Goal: Task Accomplishment & Management: Use online tool/utility

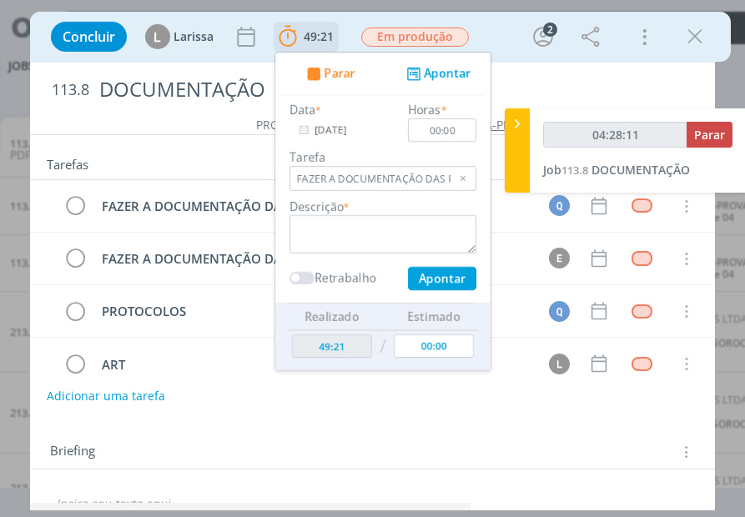
click at [413, 74] on icon "dialog" at bounding box center [413, 74] width 21 height 16
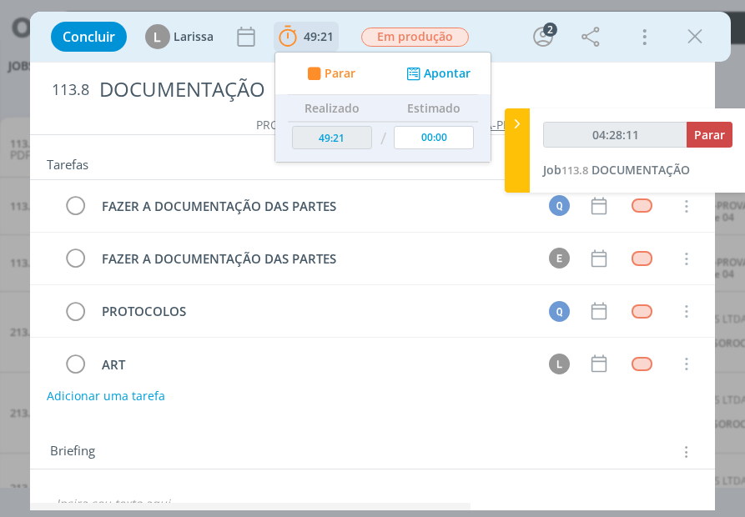
type input "04:28:12"
click at [329, 79] on span "Parar" at bounding box center [339, 74] width 31 height 12
type input "53:50"
click at [627, 179] on div "04:28:16 Parar Job 113.8 DOCUMENTAÇÃO" at bounding box center [638, 150] width 216 height 84
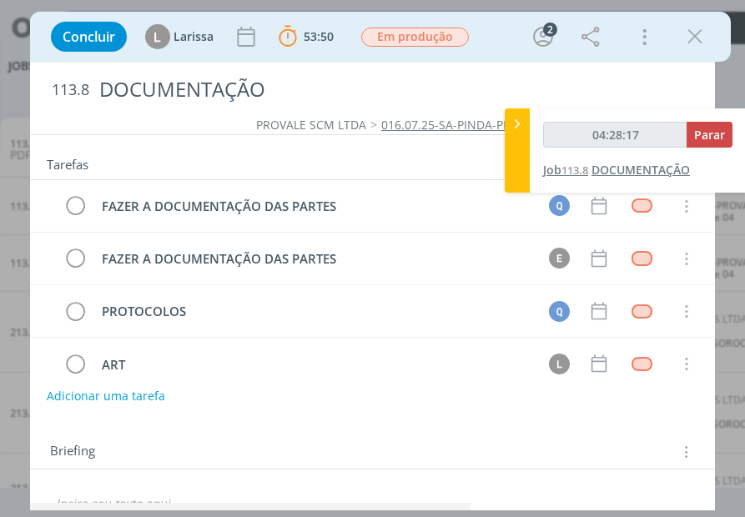
type input "04:29:00"
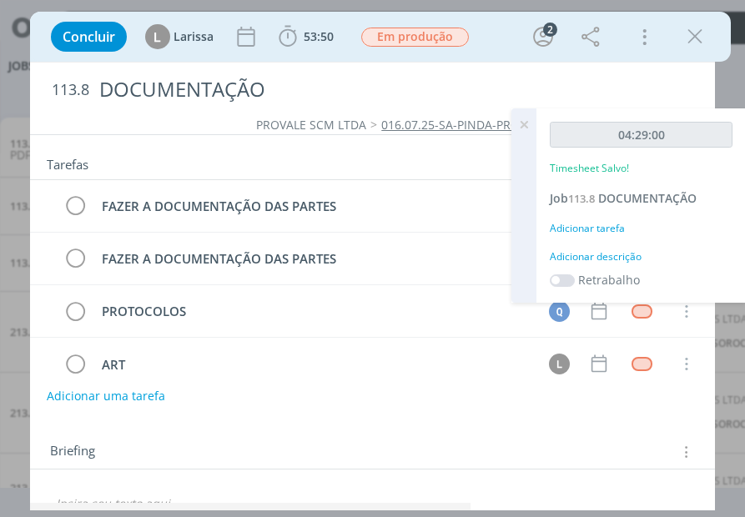
click at [594, 224] on div "Adicionar tarefa" at bounding box center [641, 228] width 183 height 15
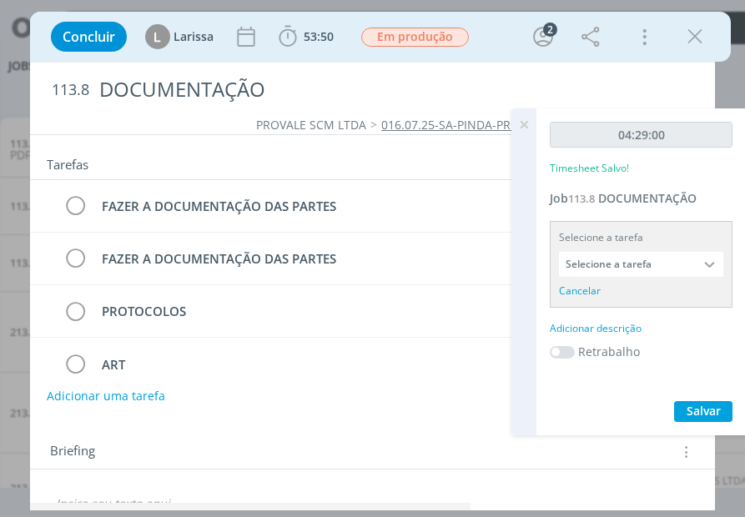
click at [621, 266] on input "Selecione a tarefa" at bounding box center [641, 264] width 164 height 25
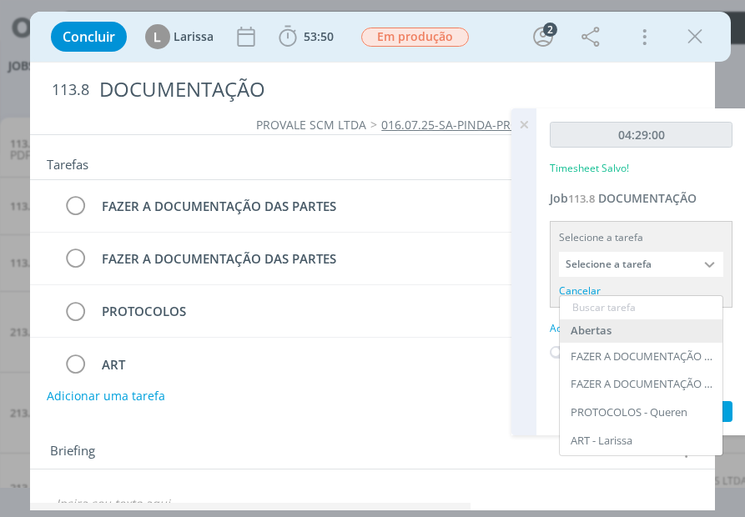
click at [707, 268] on div at bounding box center [710, 264] width 25 height 25
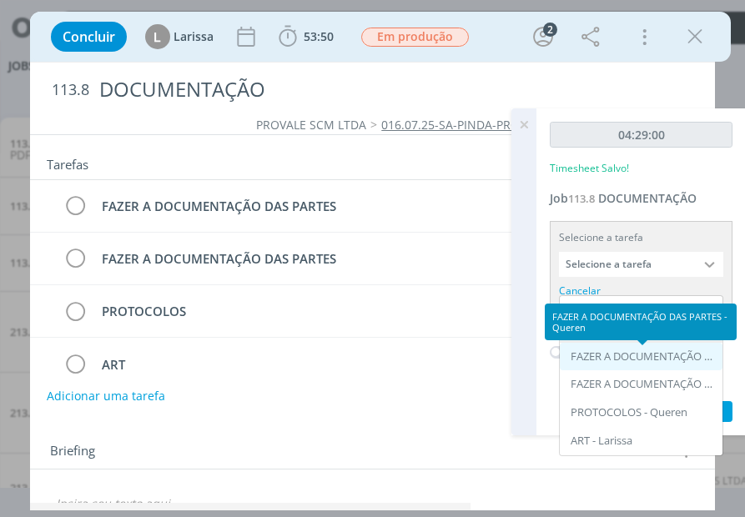
click at [662, 357] on div "FAZER A DOCUMENTAÇÃO DAS PARTES - Queren" at bounding box center [643, 356] width 144 height 13
type input "FAZER A DOCUMENTAÇÃO DAS PARTES"
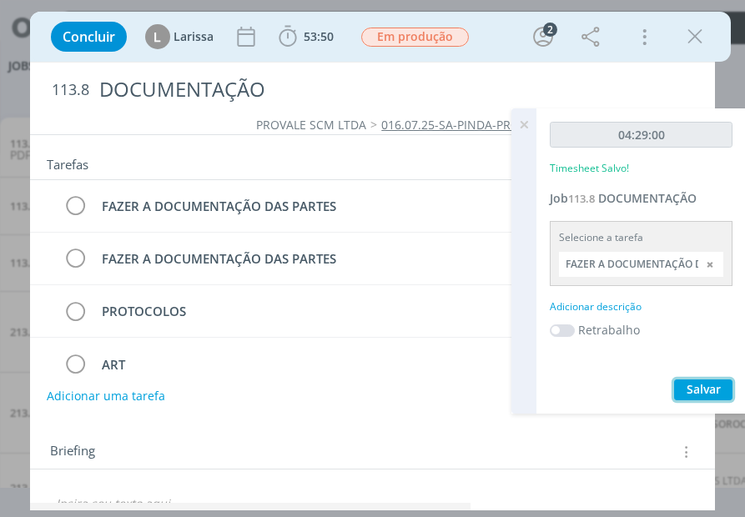
click at [692, 393] on span "Salvar" at bounding box center [704, 389] width 34 height 16
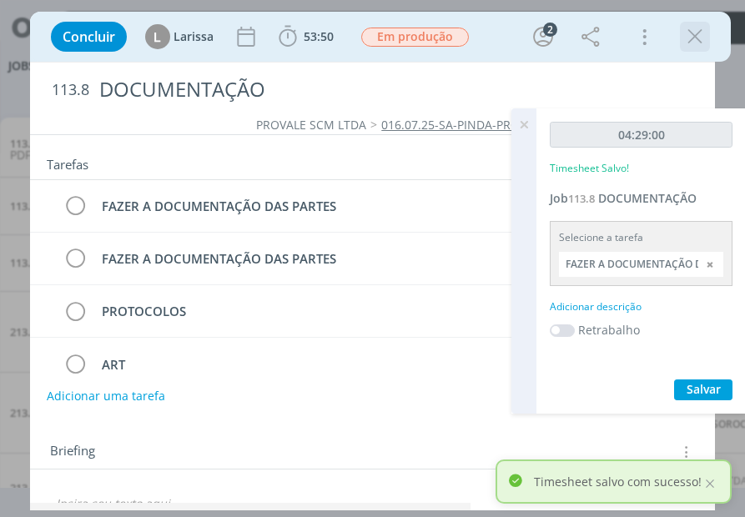
click at [694, 32] on icon "dialog" at bounding box center [694, 36] width 25 height 25
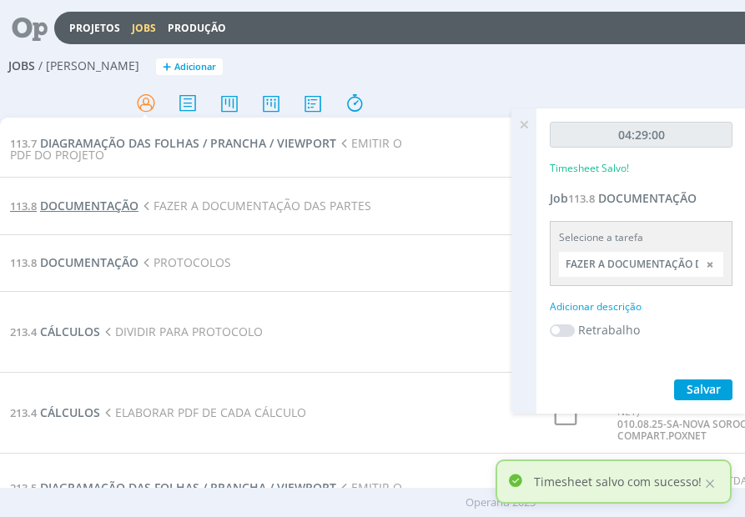
click at [73, 205] on span "DOCUMENTAÇÃO" at bounding box center [89, 206] width 98 height 16
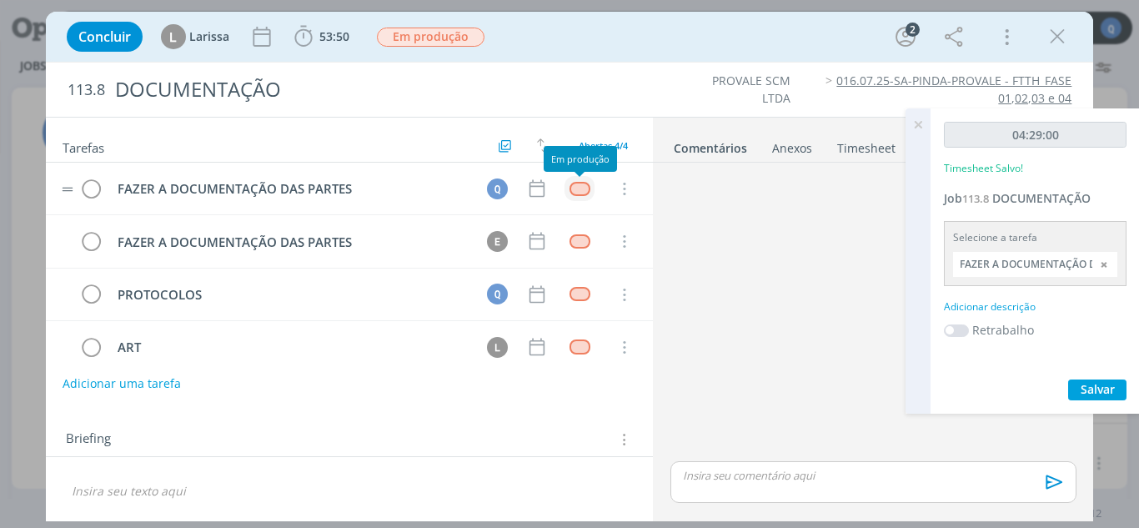
click at [573, 184] on div "dialog" at bounding box center [580, 189] width 21 height 14
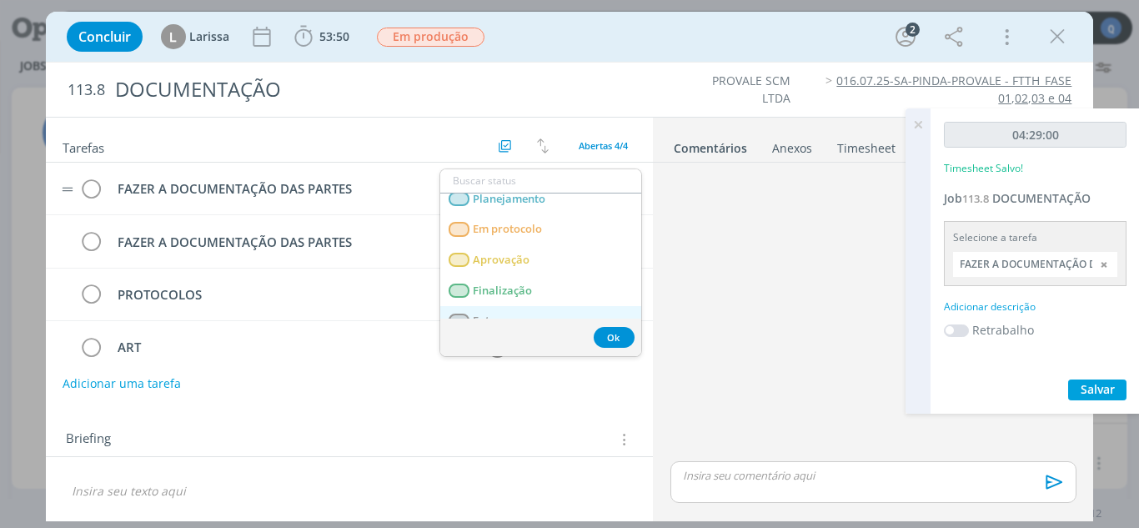
scroll to position [58, 0]
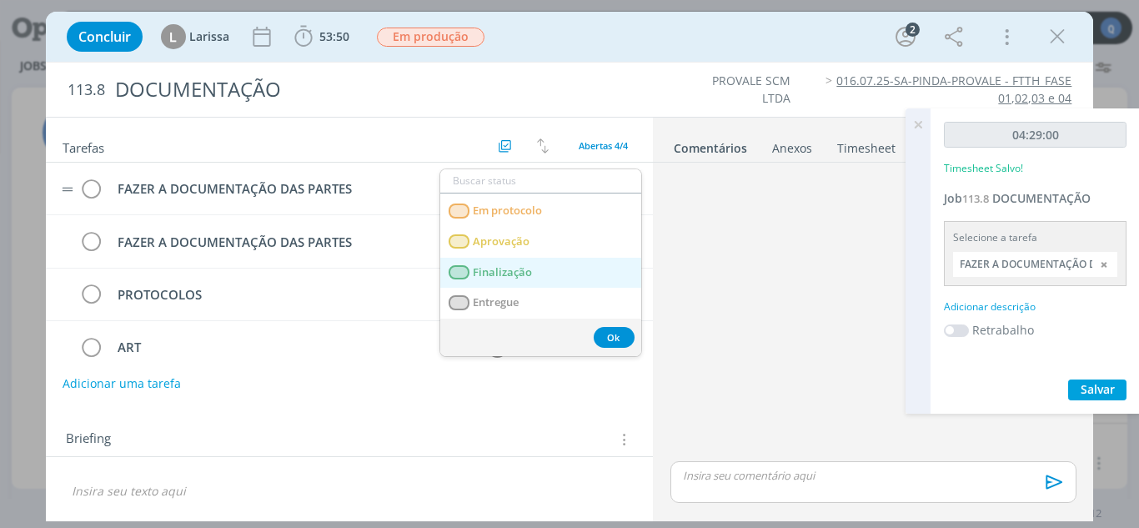
click at [516, 276] on span "Finalização" at bounding box center [502, 272] width 59 height 13
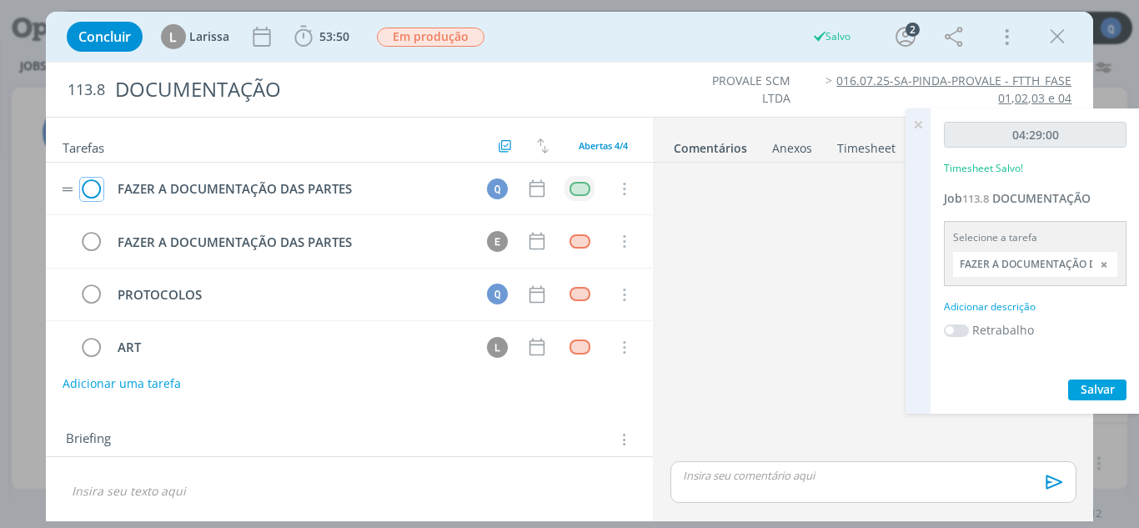
click at [93, 188] on icon "dialog" at bounding box center [91, 189] width 23 height 25
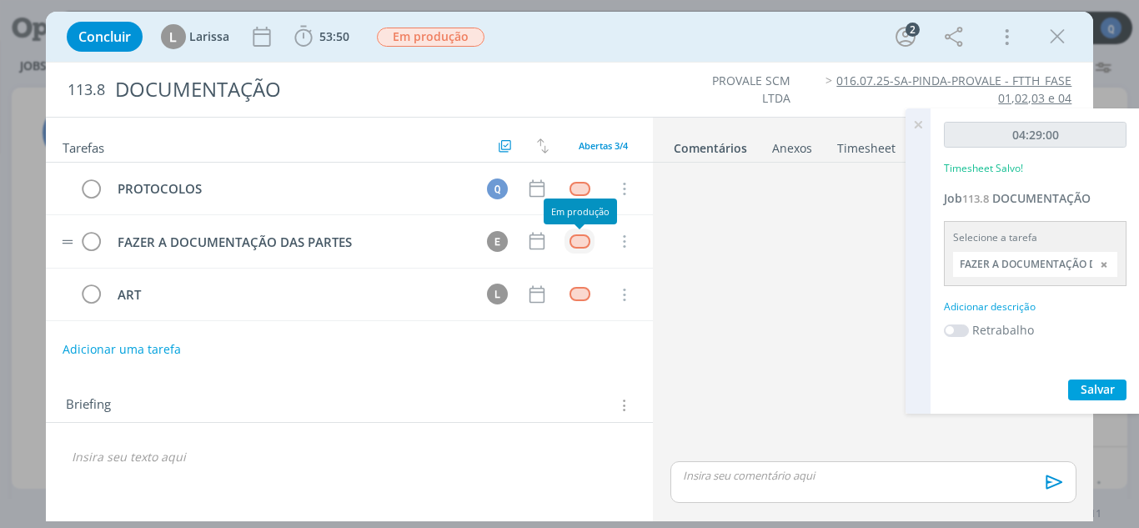
click at [584, 240] on div "dialog" at bounding box center [580, 241] width 21 height 14
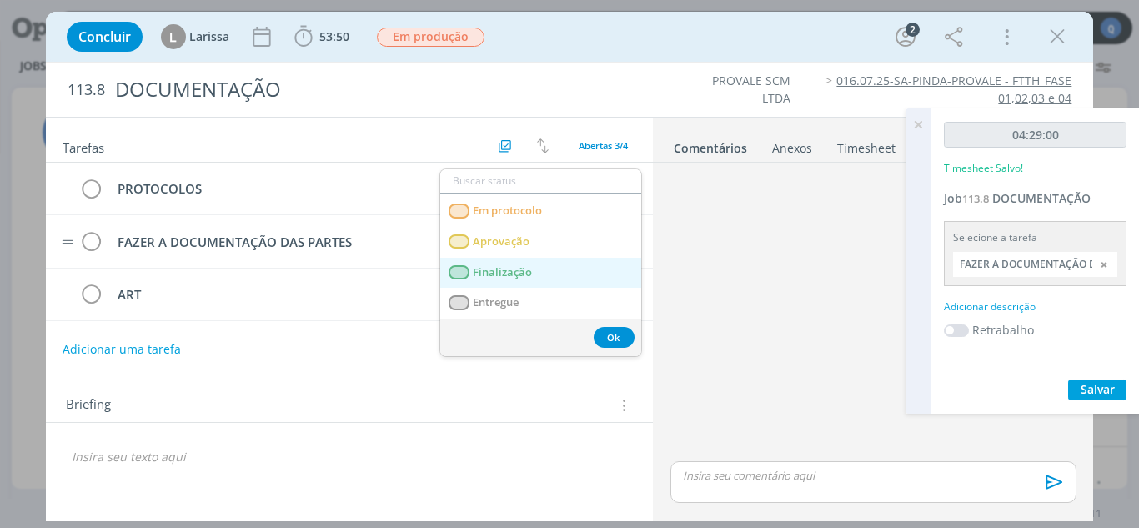
click at [533, 278] on link "Finalização" at bounding box center [540, 273] width 201 height 31
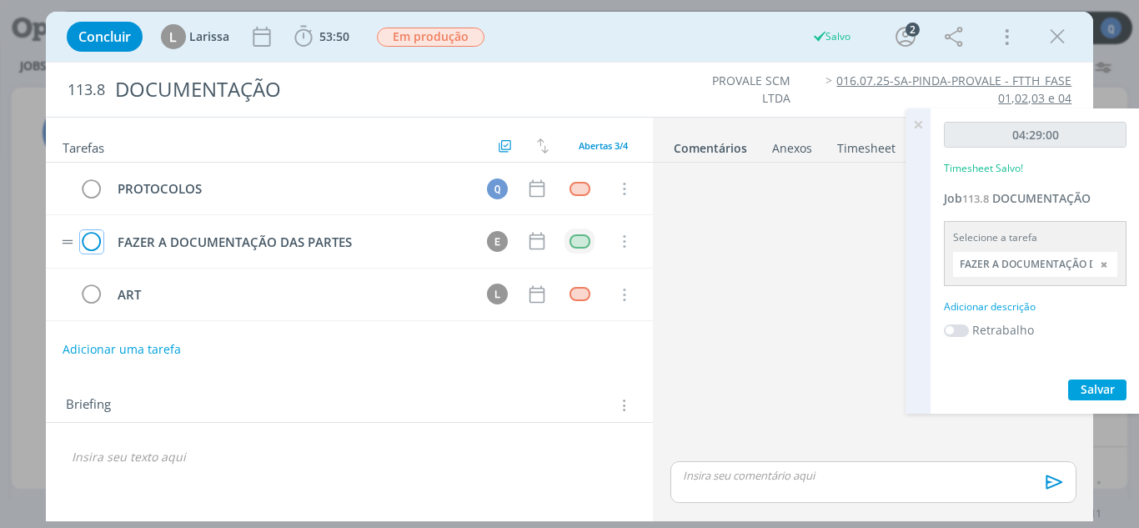
click at [96, 239] on icon "dialog" at bounding box center [91, 241] width 23 height 25
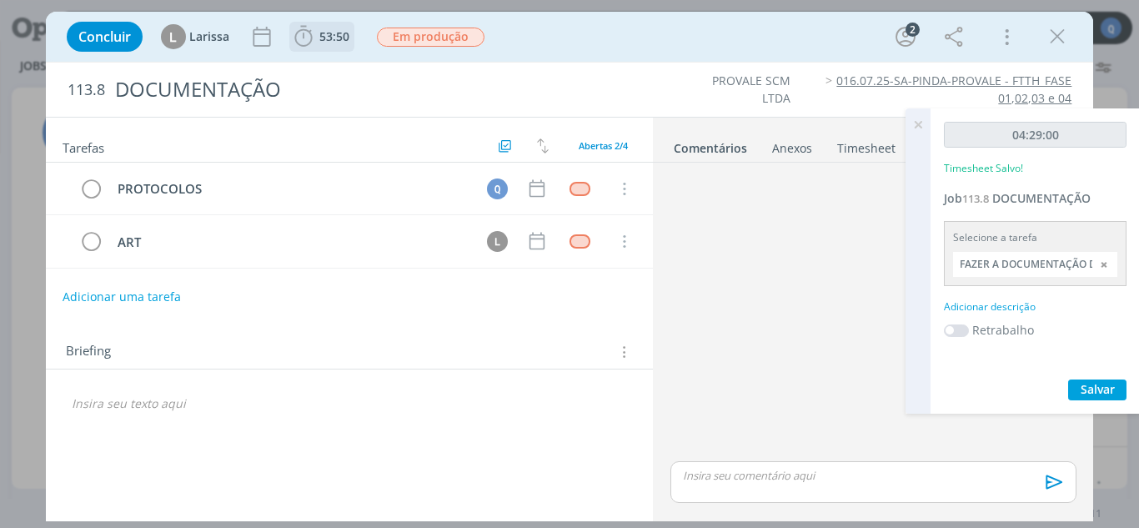
click at [342, 35] on span "53:50" at bounding box center [334, 36] width 30 height 16
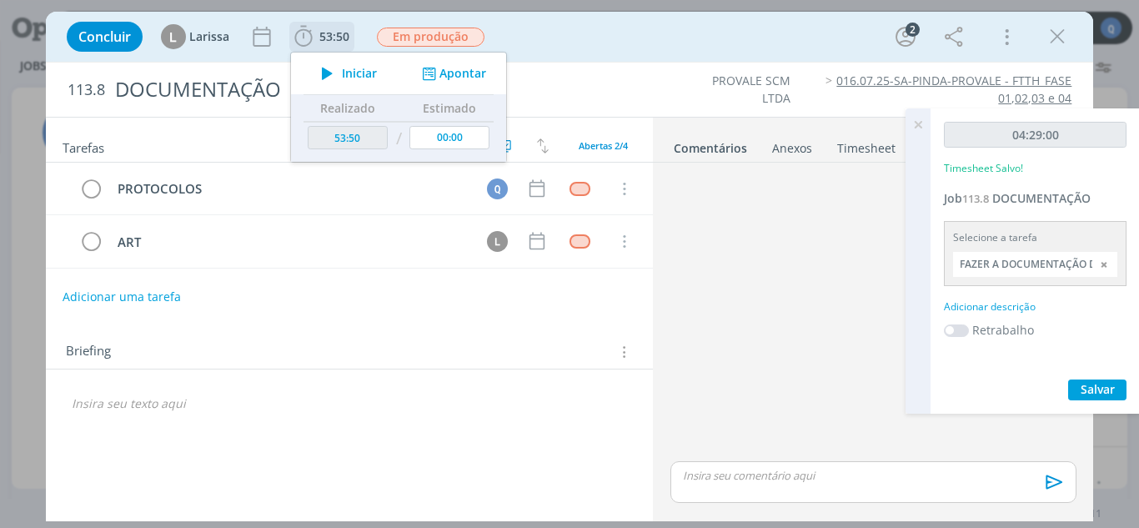
click at [335, 65] on icon "dialog" at bounding box center [327, 74] width 29 height 22
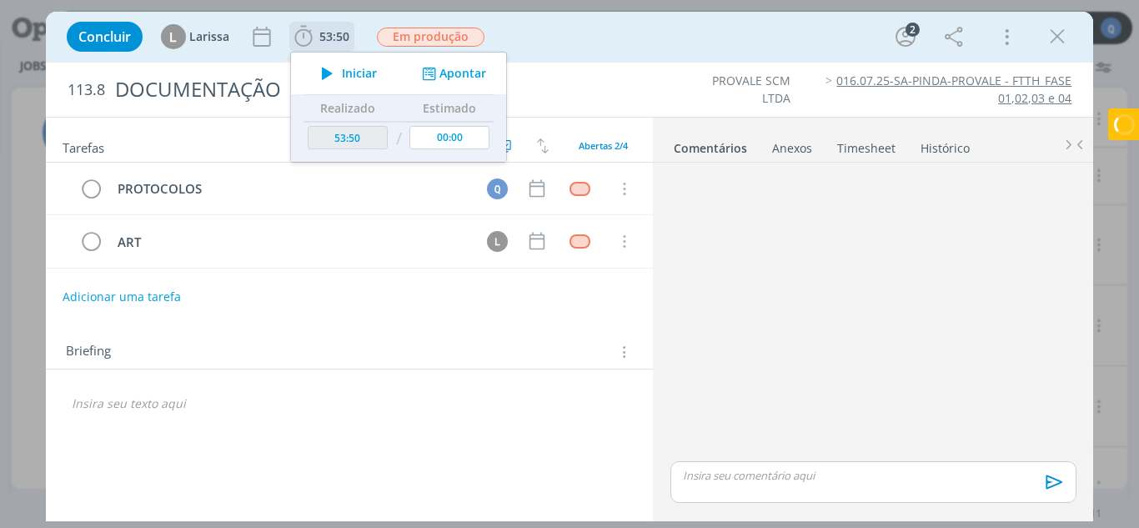
click at [463, 69] on button "Apontar" at bounding box center [452, 74] width 69 height 18
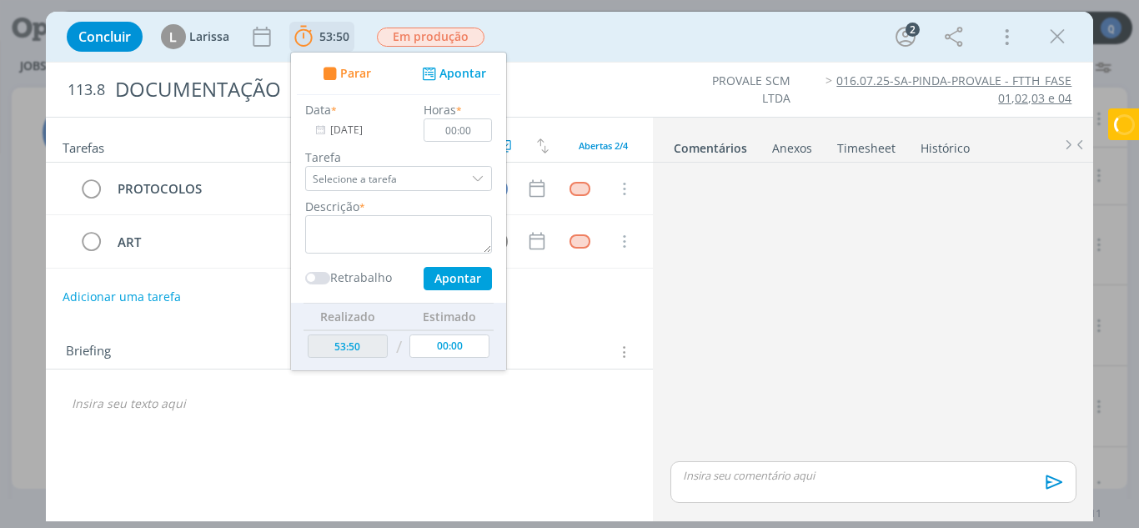
drag, startPoint x: 485, startPoint y: 167, endPoint x: 479, endPoint y: 181, distance: 15.3
click at [485, 168] on div "dialog" at bounding box center [479, 178] width 25 height 25
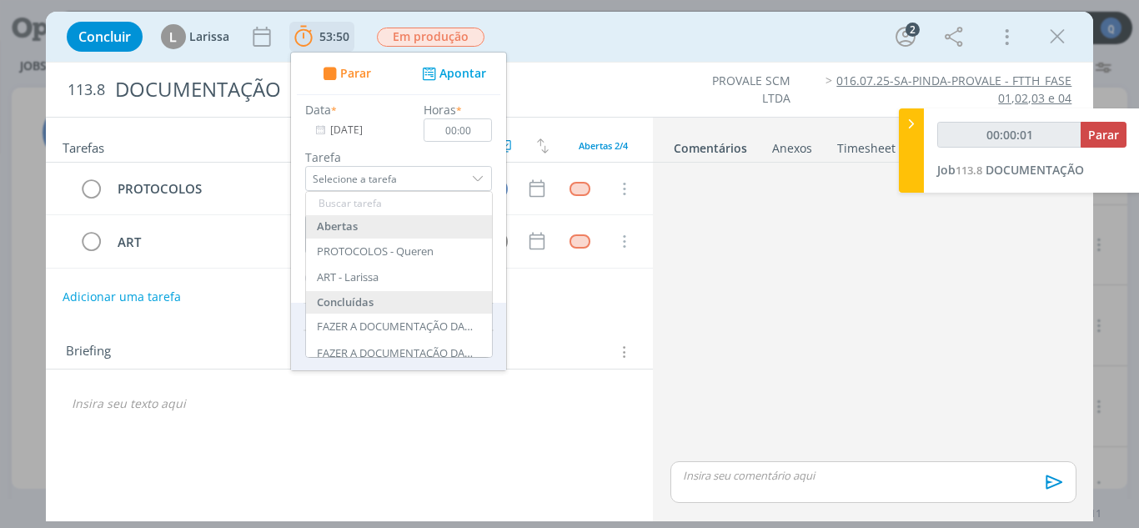
click at [480, 179] on div "dialog" at bounding box center [479, 178] width 25 height 25
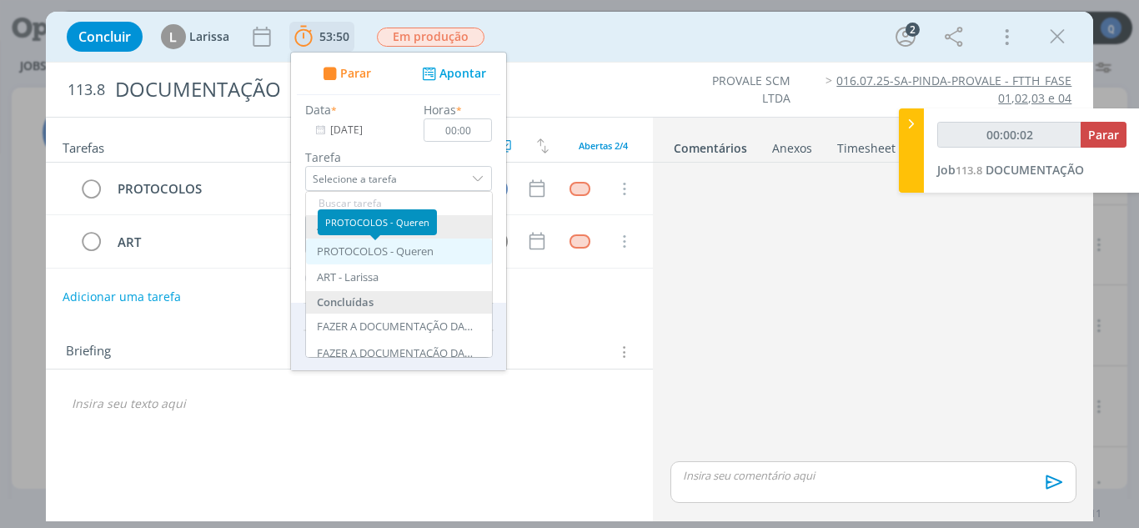
type input "00:00:03"
click at [416, 255] on div "PROTOCOLOS - Queren" at bounding box center [375, 251] width 117 height 13
type input "PROTOCOLOS"
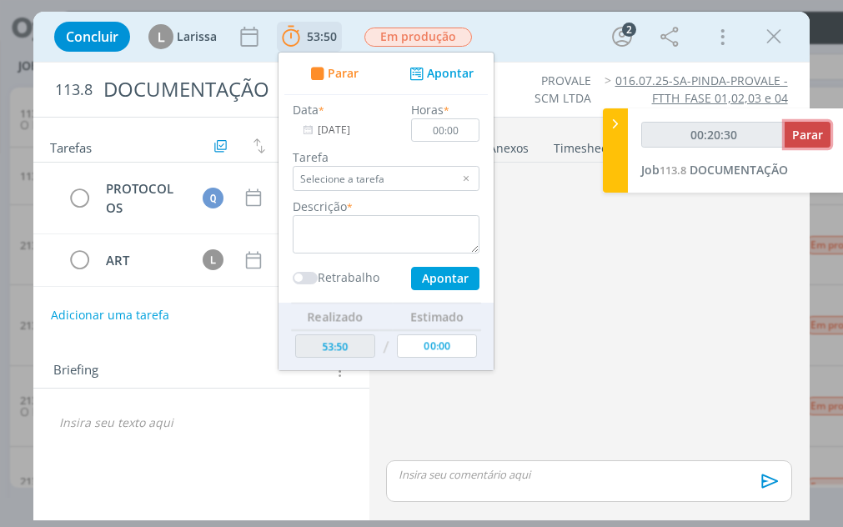
click at [744, 136] on span "Parar" at bounding box center [807, 135] width 31 height 16
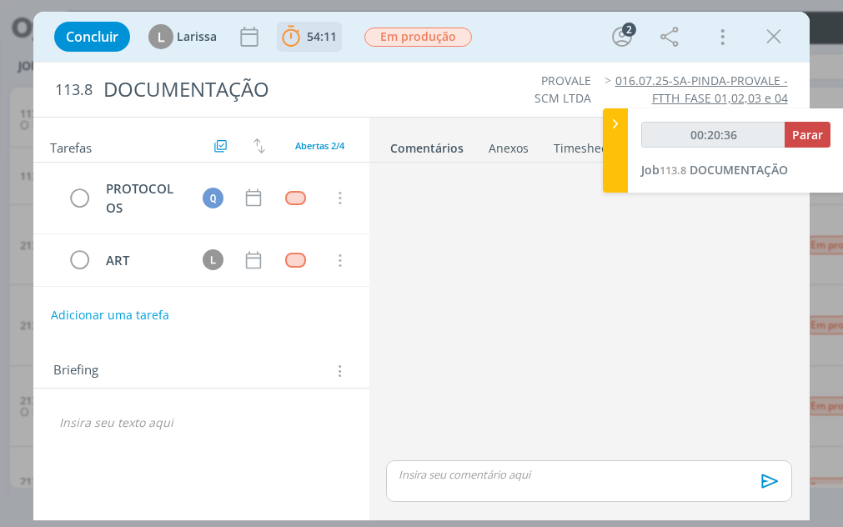
type input "00:21:00"
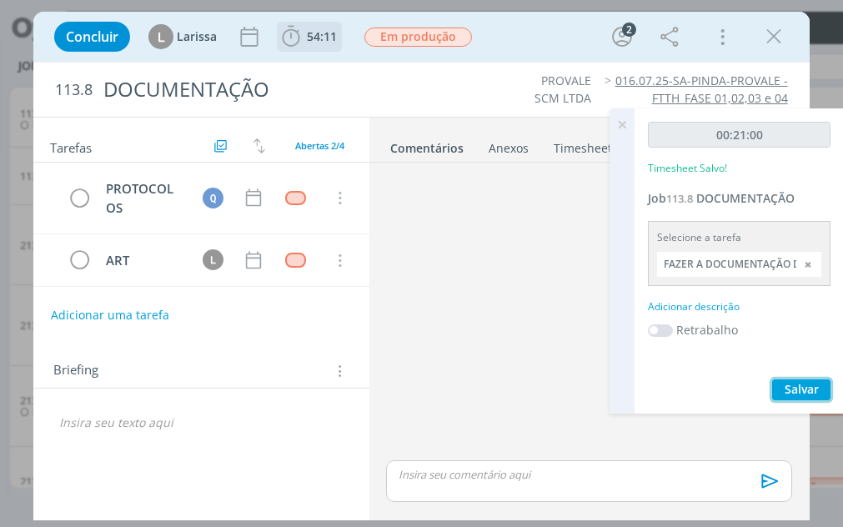
click at [744, 389] on span "Salvar" at bounding box center [802, 389] width 34 height 16
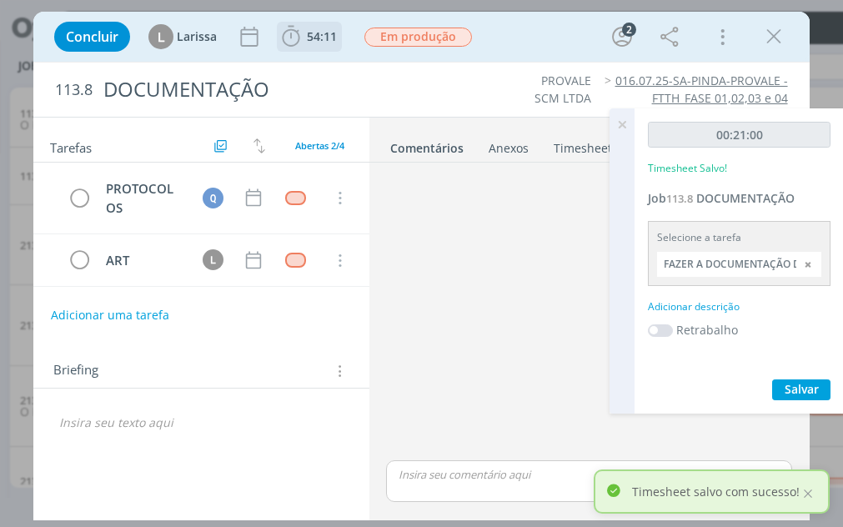
click at [744, 265] on div at bounding box center [809, 264] width 25 height 25
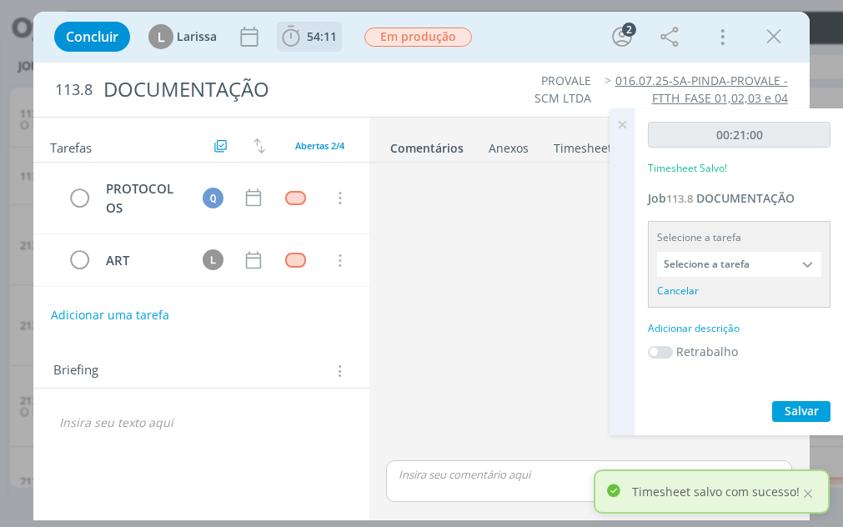
click at [744, 267] on div at bounding box center [809, 264] width 25 height 25
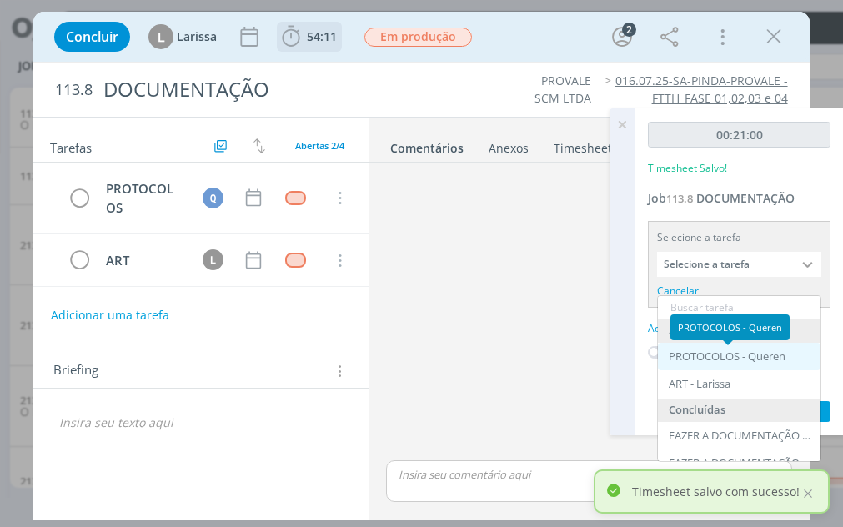
click at [732, 355] on div "PROTOCOLOS - Queren" at bounding box center [727, 356] width 117 height 13
type input "PROTOCOLOS"
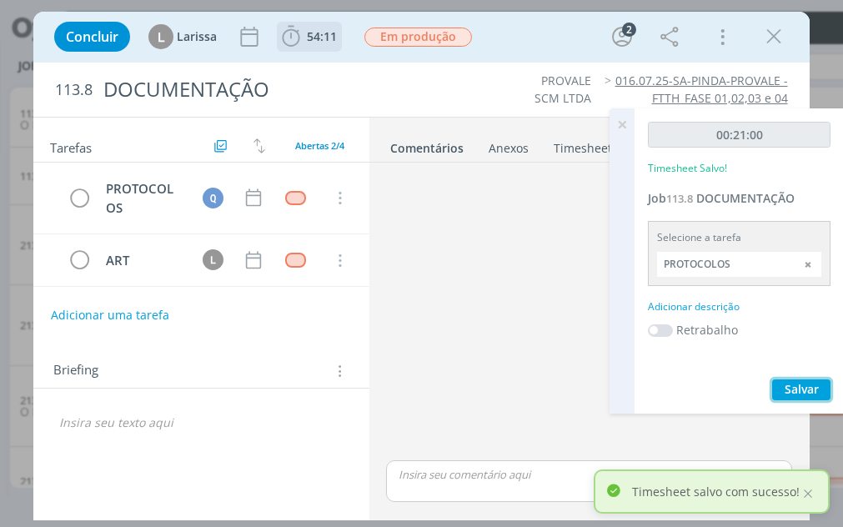
click at [744, 382] on span "Salvar" at bounding box center [802, 389] width 34 height 16
